Goal: Task Accomplishment & Management: Use online tool/utility

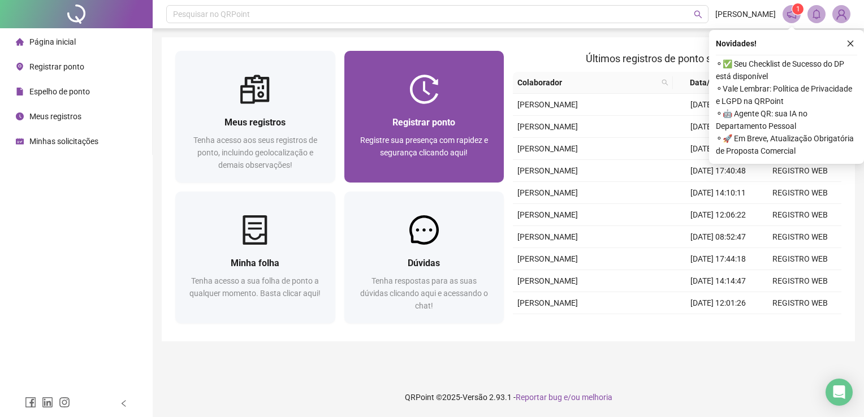
click at [427, 151] on span "Registre sua presença com rapidez e segurança clicando aqui!" at bounding box center [424, 146] width 128 height 21
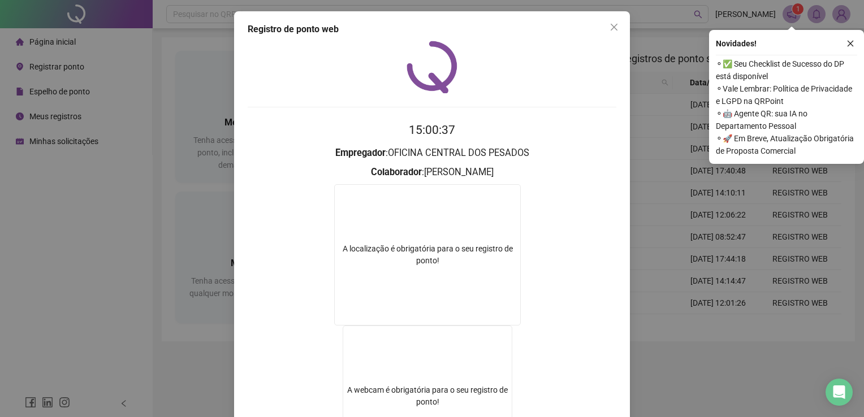
drag, startPoint x: 644, startPoint y: 376, endPoint x: 620, endPoint y: 336, distance: 46.4
click at [641, 376] on div "Registro de ponto web 15:00:37 Empregador : OFICINA CENTRAL DOS PESADOS Colabor…" at bounding box center [432, 208] width 864 height 417
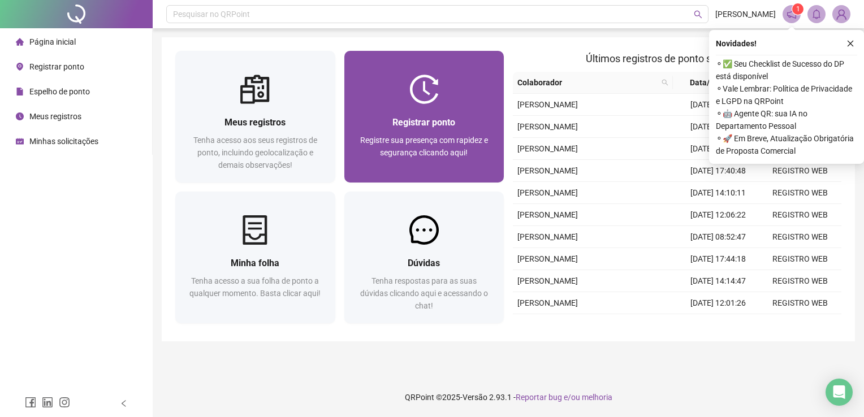
click at [457, 76] on div at bounding box center [424, 89] width 160 height 29
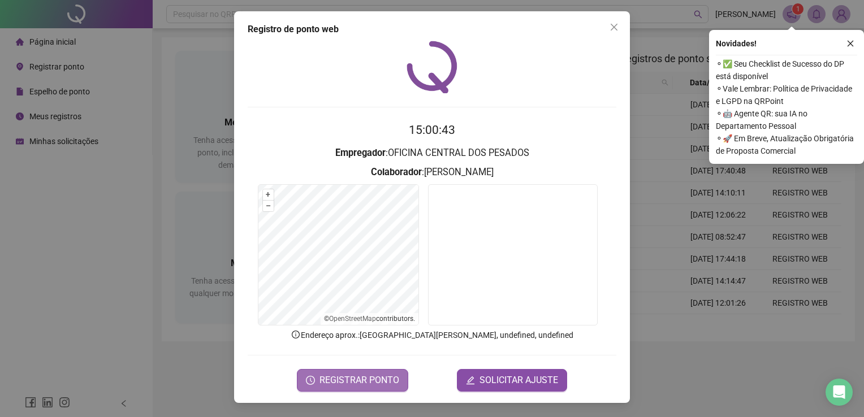
click at [384, 381] on span "REGISTRAR PONTO" at bounding box center [359, 381] width 80 height 14
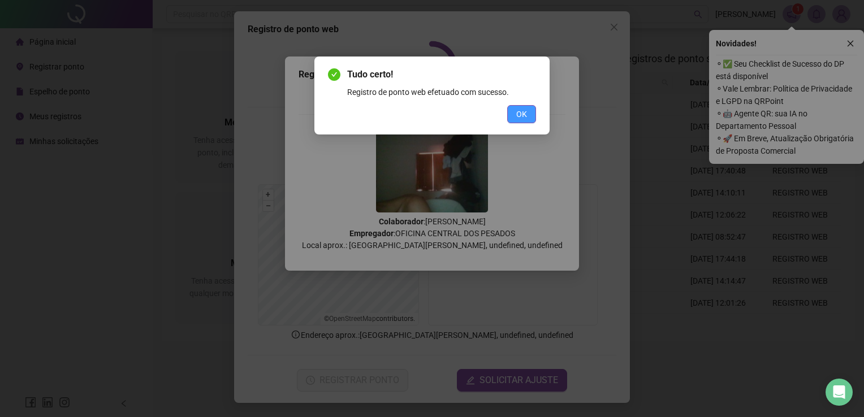
click at [527, 119] on button "OK" at bounding box center [521, 114] width 29 height 18
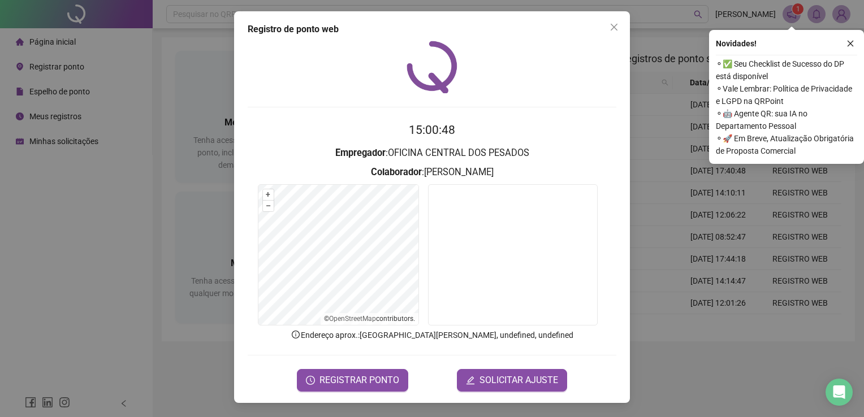
click at [629, 29] on div "Registro de ponto web 15:00:48 Empregador : OFICINA CENTRAL DOS PESADOS Colabor…" at bounding box center [432, 207] width 396 height 392
click at [619, 28] on span "Close" at bounding box center [614, 27] width 18 height 9
